Goal: Information Seeking & Learning: Learn about a topic

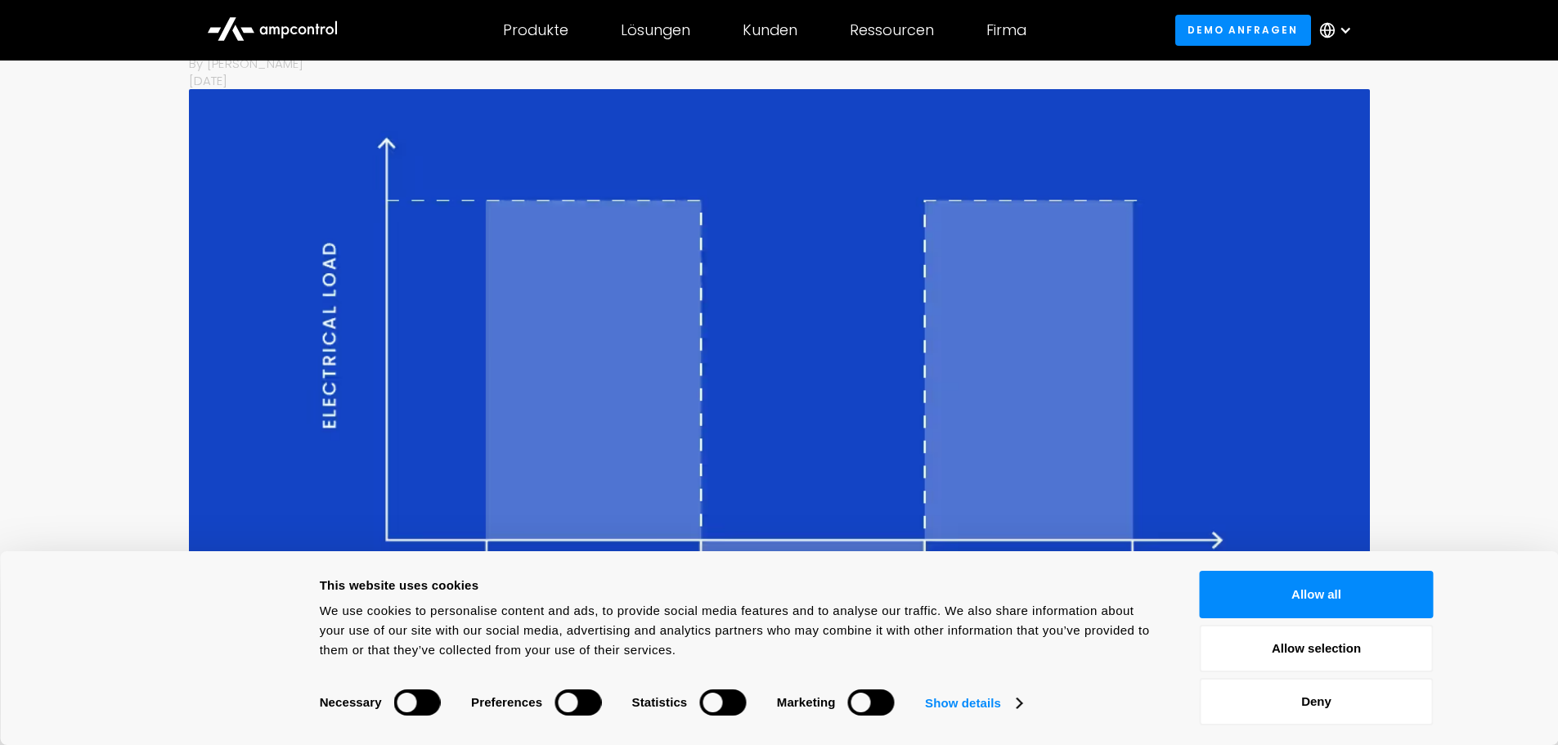
scroll to position [245, 0]
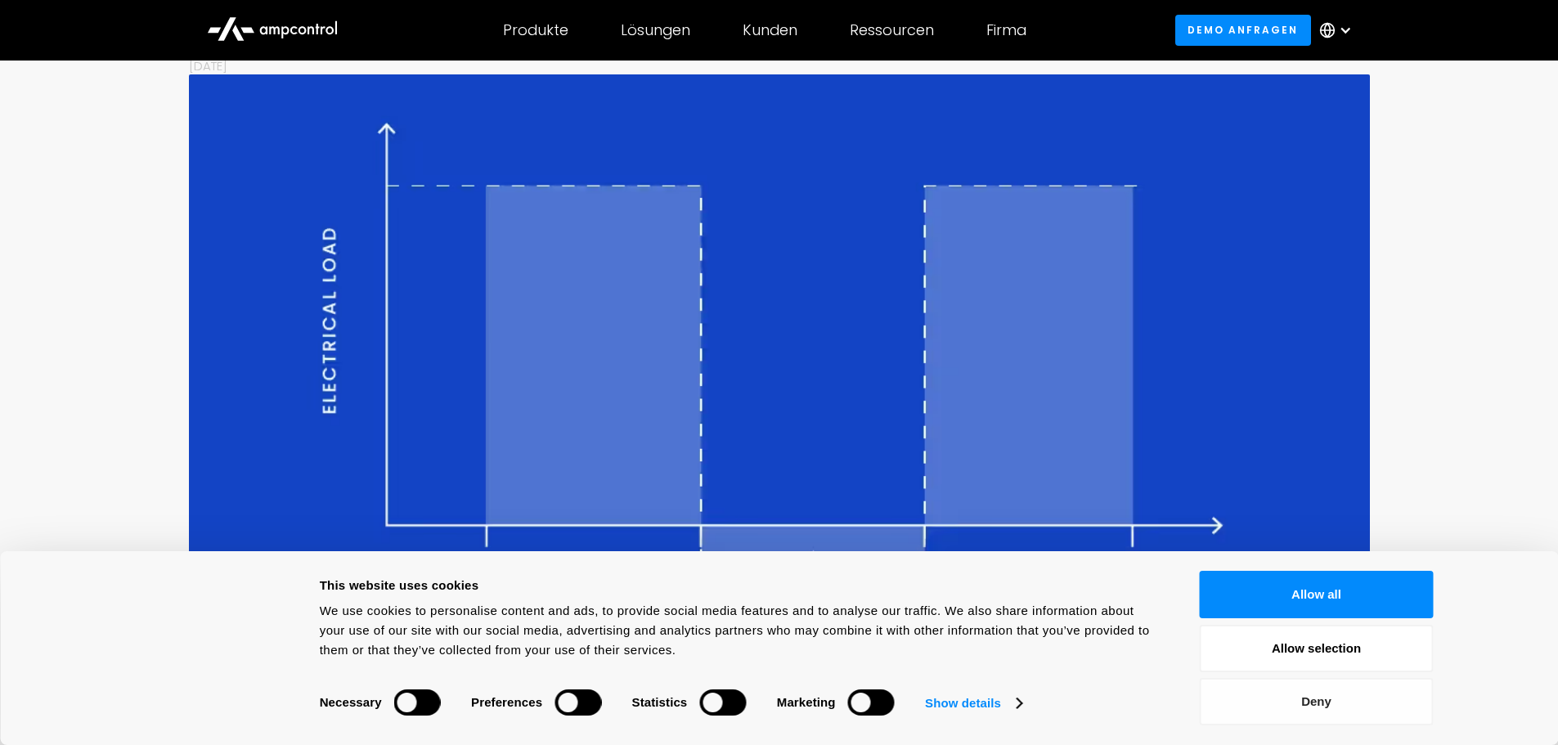
drag, startPoint x: 1313, startPoint y: 703, endPoint x: 1307, endPoint y: 694, distance: 10.7
click at [1313, 703] on button "Deny" at bounding box center [1317, 701] width 234 height 47
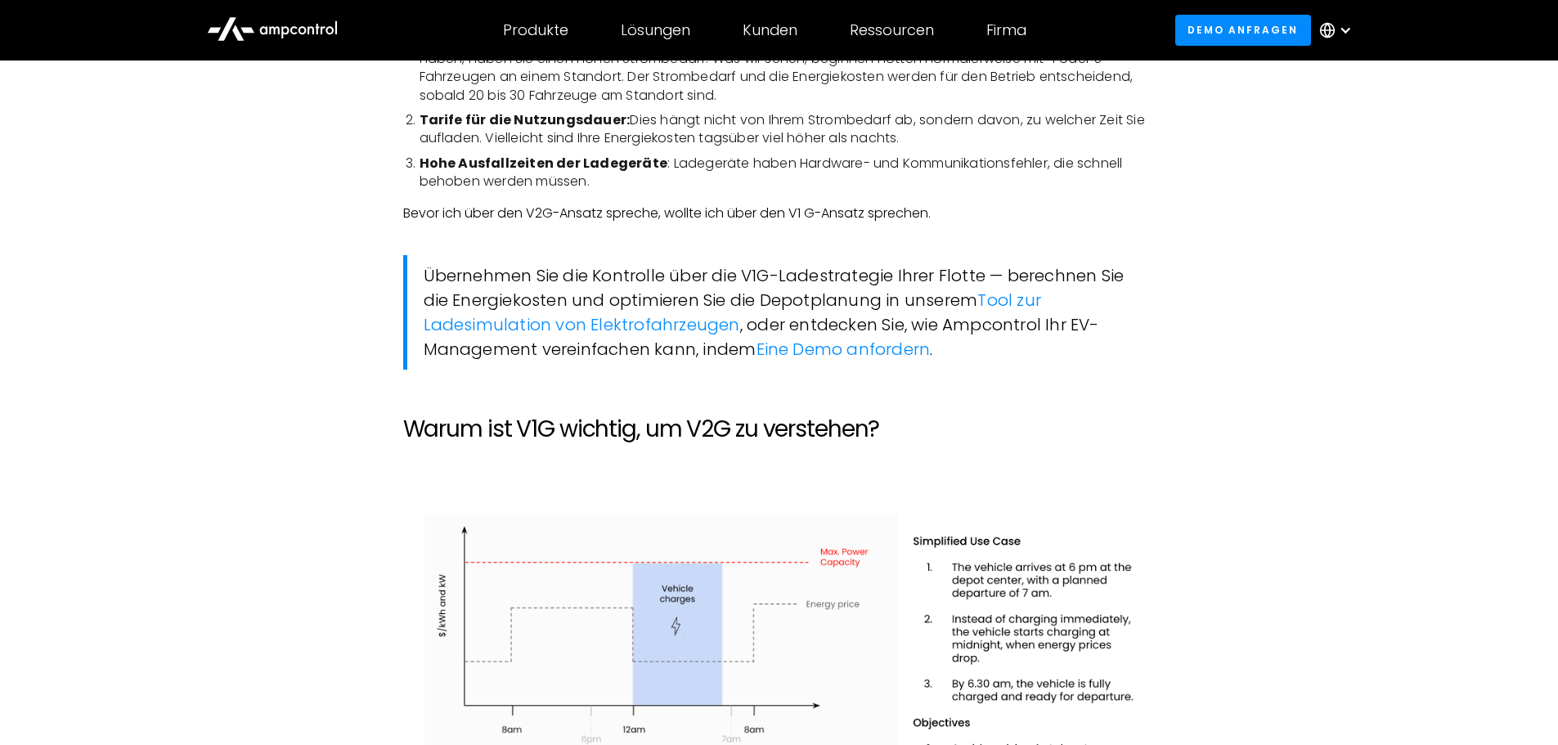
scroll to position [1258, 0]
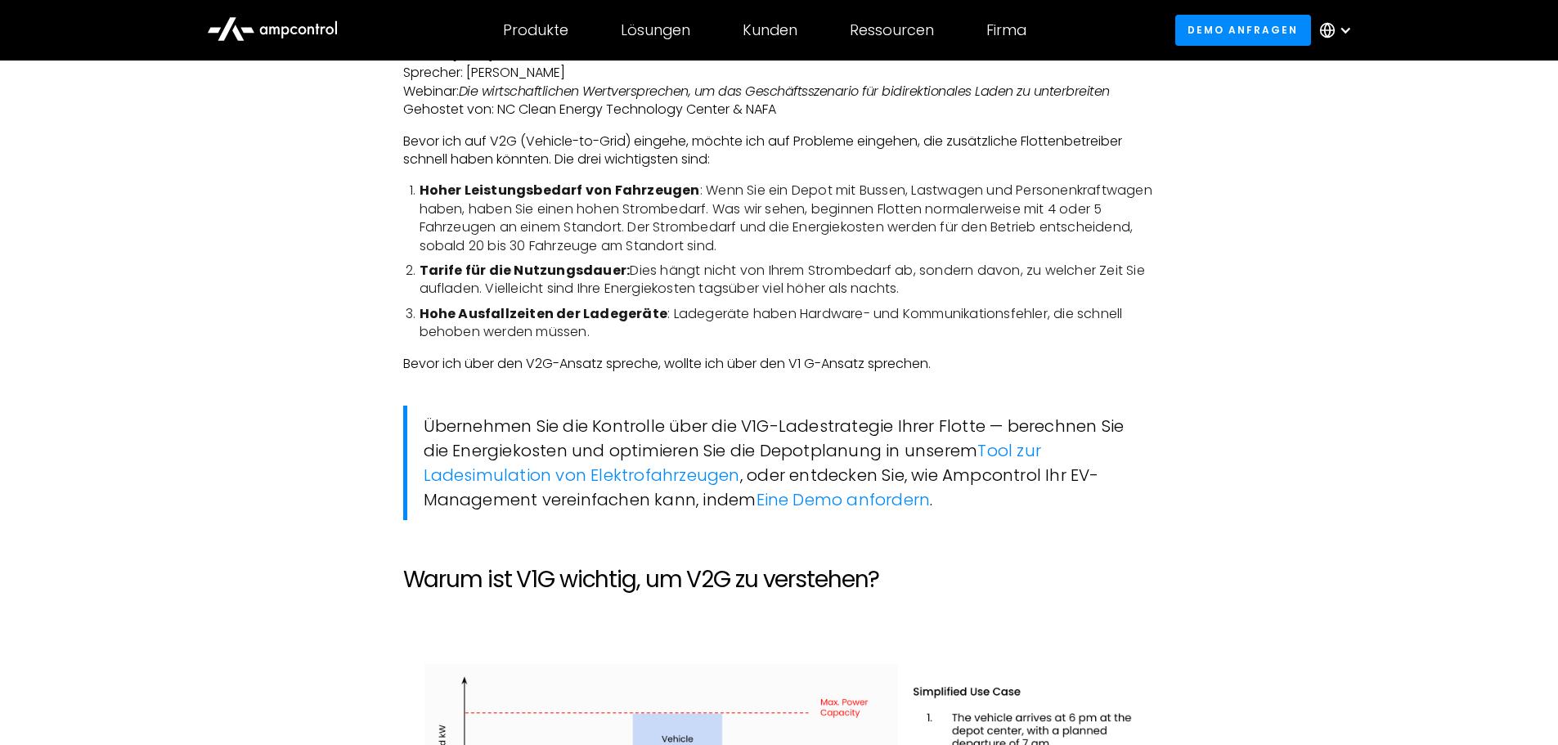
drag, startPoint x: 1196, startPoint y: 422, endPoint x: 1197, endPoint y: 414, distance: 8.2
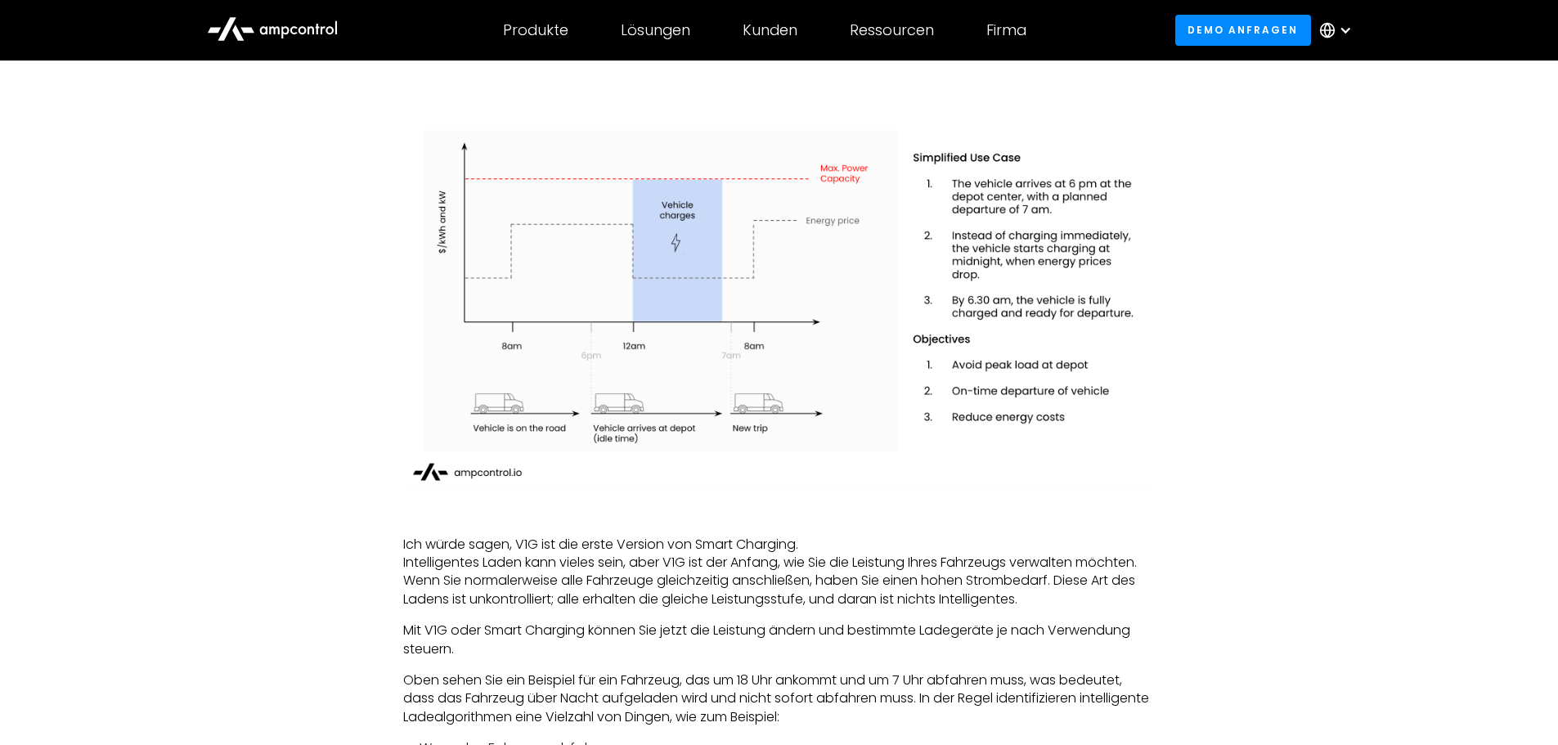
scroll to position [1830, 0]
